Goal: Find specific page/section: Find specific page/section

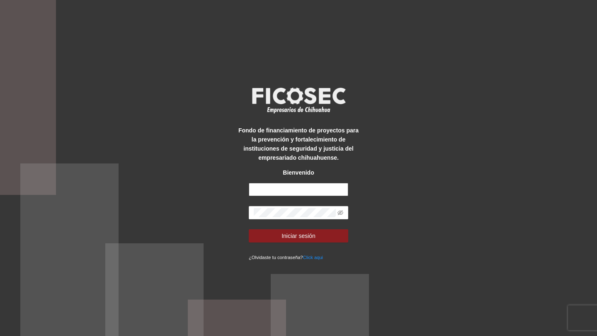
click at [314, 193] on input "text" at bounding box center [298, 189] width 99 height 13
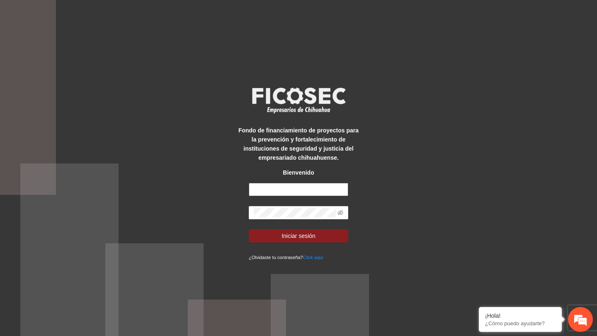
type input "**********"
click at [249, 230] on button "Iniciar sesión" at bounding box center [298, 236] width 99 height 13
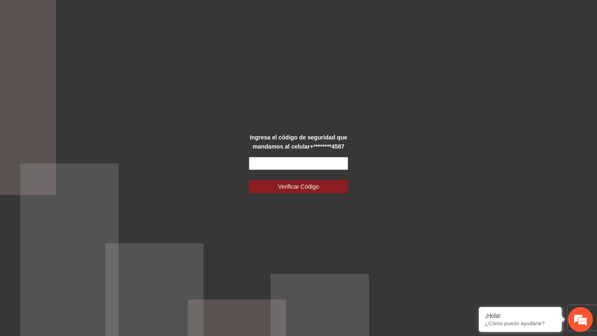
click at [300, 161] on input "text" at bounding box center [298, 163] width 99 height 13
type input "******"
click at [249, 180] on button "Verificar Código" at bounding box center [298, 186] width 99 height 13
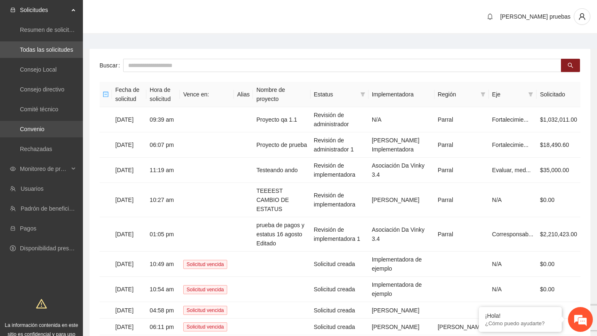
click at [44, 129] on link "Convenio" at bounding box center [32, 129] width 24 height 7
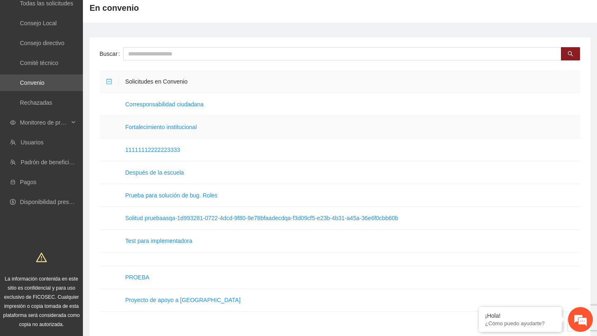
scroll to position [59, 0]
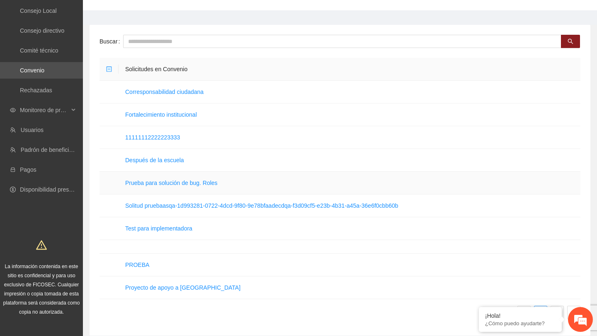
click at [181, 180] on link "Prueba para solución de bug. Roles" at bounding box center [171, 183] width 92 height 7
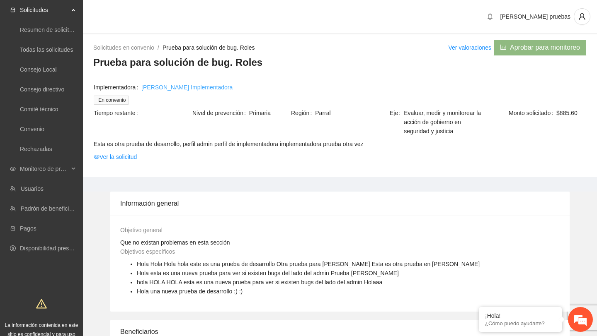
click at [200, 89] on link "Josselin Implementadora" at bounding box center [186, 87] width 91 height 9
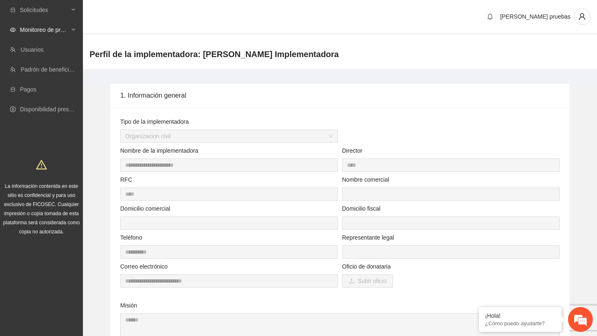
click at [60, 34] on span "Monitoreo de proyectos" at bounding box center [44, 30] width 49 height 17
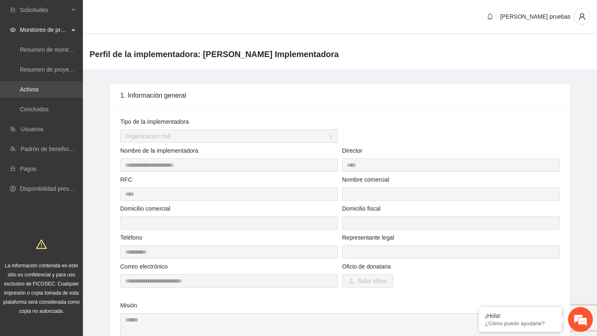
click at [39, 91] on link "Activos" at bounding box center [29, 89] width 19 height 7
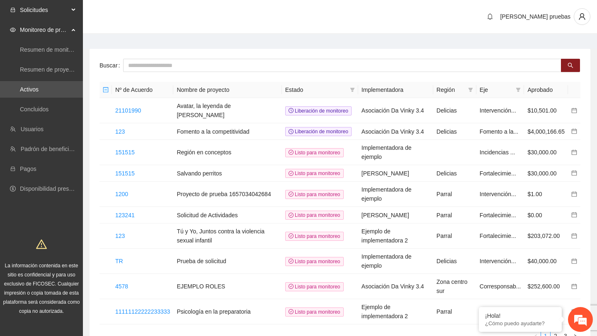
click at [74, 10] on div "Solicitudes" at bounding box center [41, 10] width 83 height 17
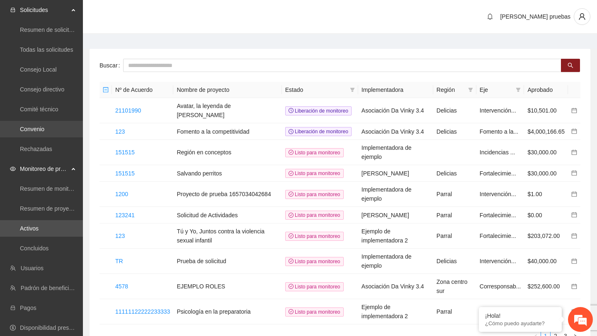
click at [44, 130] on link "Convenio" at bounding box center [32, 129] width 24 height 7
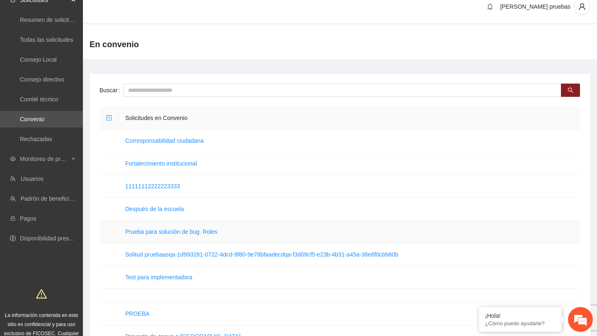
scroll to position [13, 0]
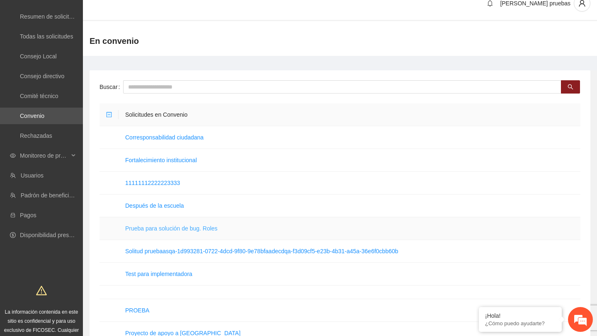
click at [177, 230] on link "Prueba para solución de bug. Roles" at bounding box center [171, 228] width 92 height 7
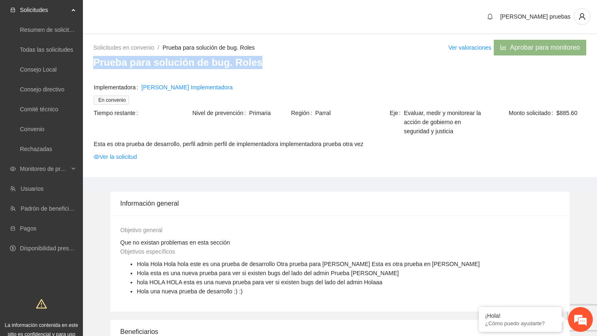
drag, startPoint x: 92, startPoint y: 63, endPoint x: 215, endPoint y: 76, distance: 123.4
click at [215, 76] on div "Solicitudes en convenio / Prueba para solución de bug. Roles / Ver valoraciones…" at bounding box center [340, 108] width 514 height 138
copy h3 "Prueba para solución de bug. Roles"
